Goal: Task Accomplishment & Management: Manage account settings

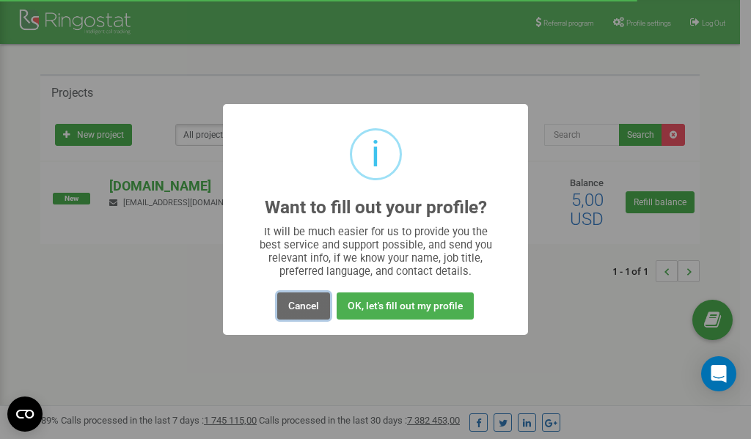
click at [302, 310] on button "Cancel" at bounding box center [303, 306] width 53 height 27
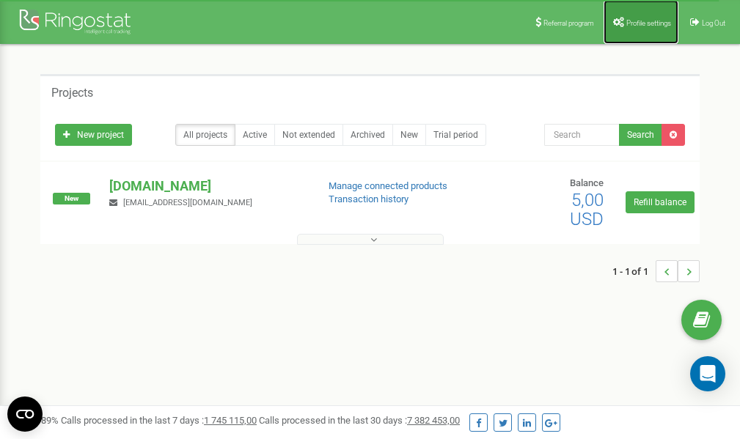
click at [628, 25] on span "Profile settings" at bounding box center [648, 23] width 45 height 8
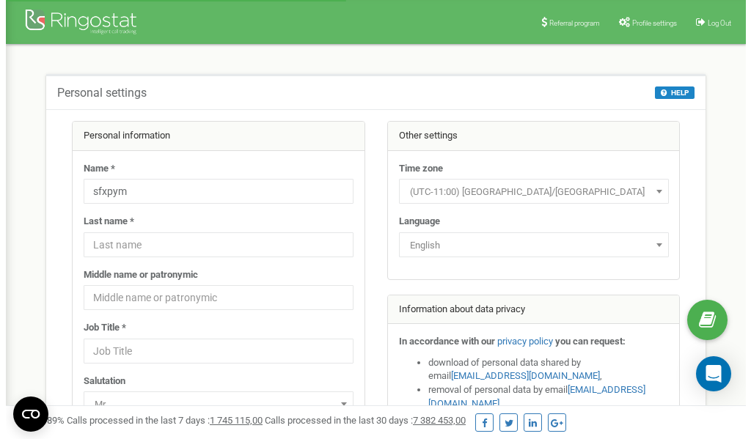
scroll to position [73, 0]
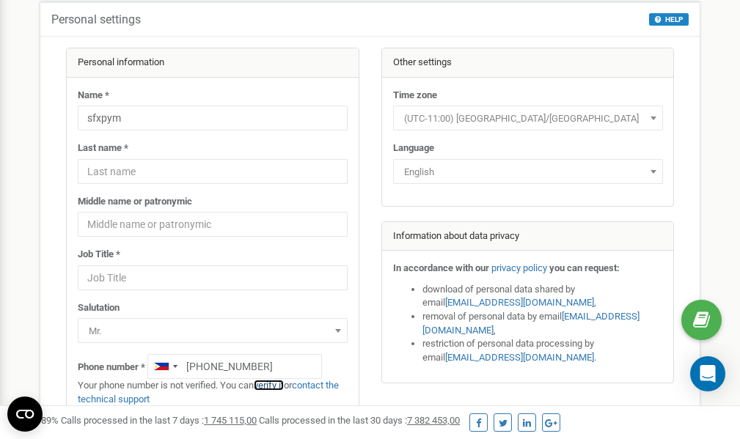
click at [277, 385] on link "verify it" at bounding box center [269, 385] width 30 height 11
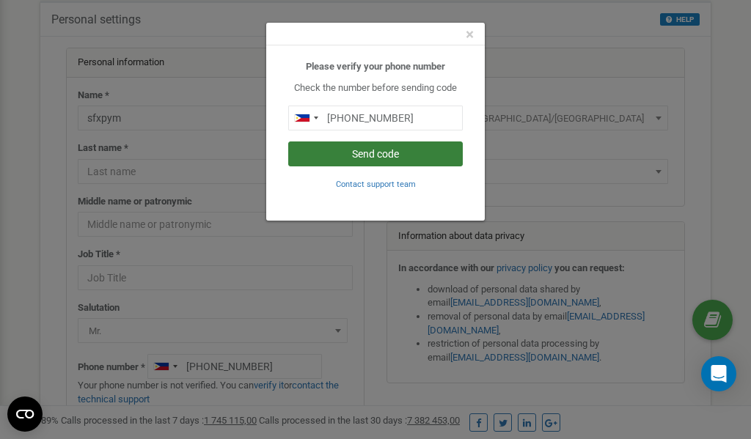
click at [381, 156] on button "Send code" at bounding box center [375, 154] width 175 height 25
